Goal: Check status: Check status

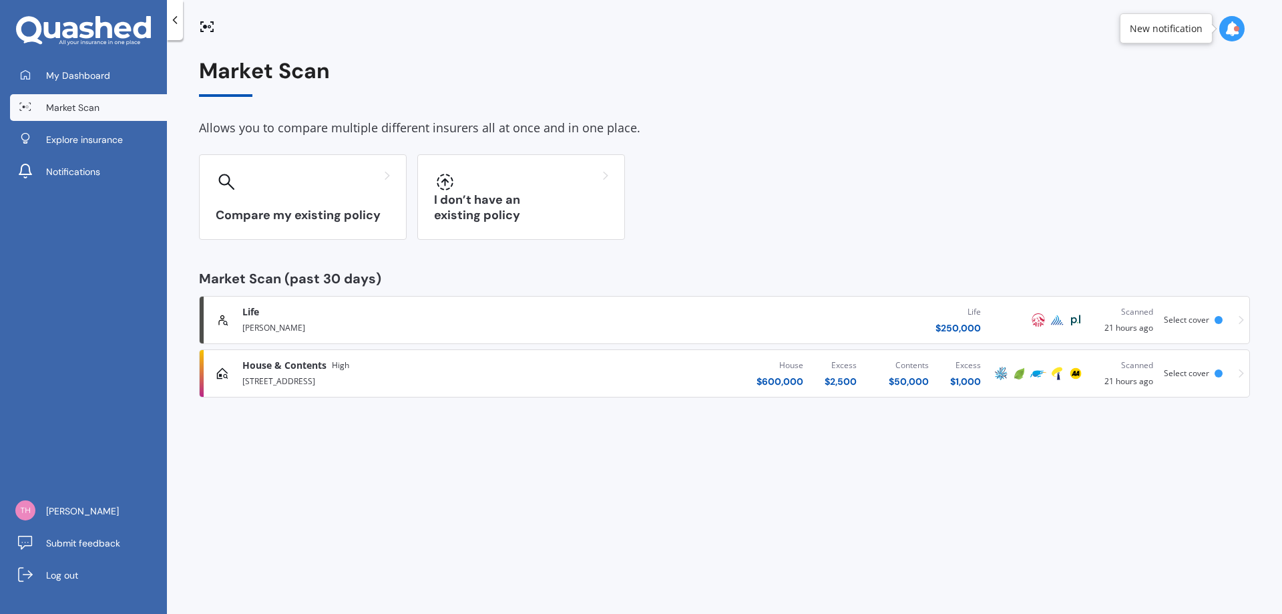
click at [363, 383] on div "[STREET_ADDRESS]" at bounding box center [422, 380] width 361 height 16
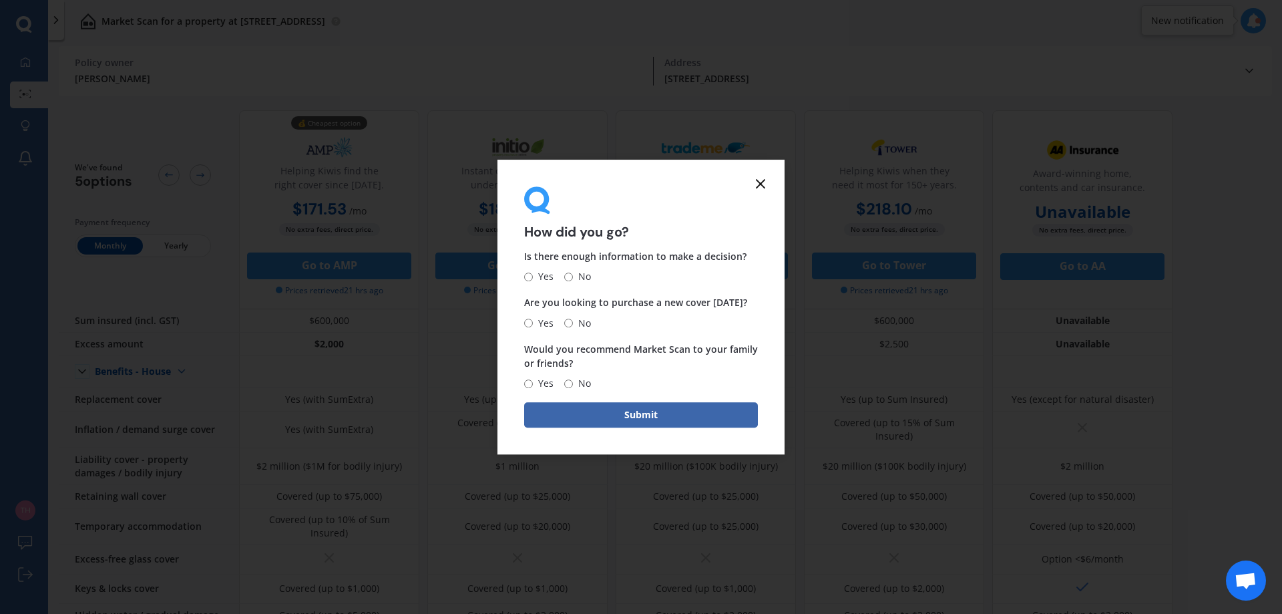
click at [763, 181] on line at bounding box center [761, 184] width 8 height 8
